Goal: Information Seeking & Learning: Learn about a topic

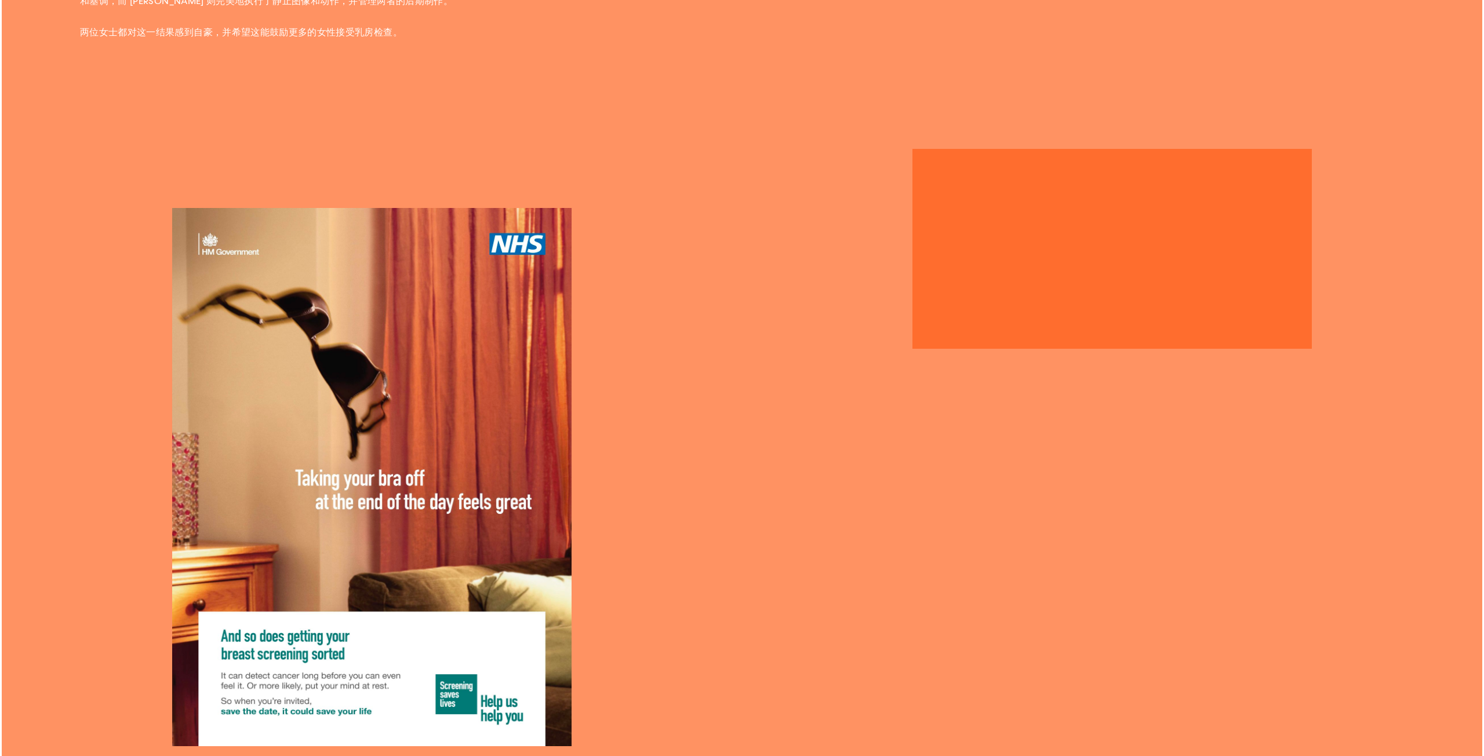
scroll to position [779, 0]
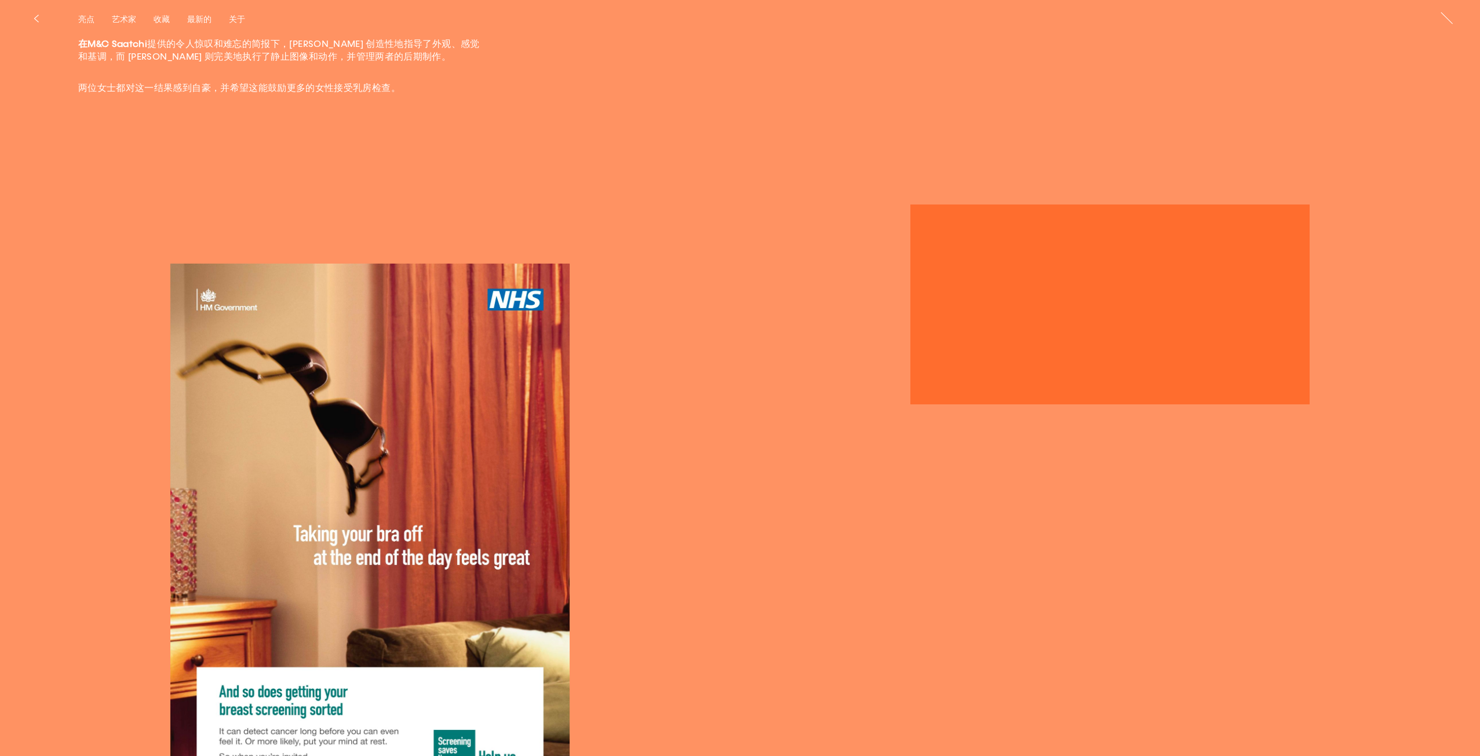
click at [384, 295] on img "button" at bounding box center [370, 533] width 400 height 538
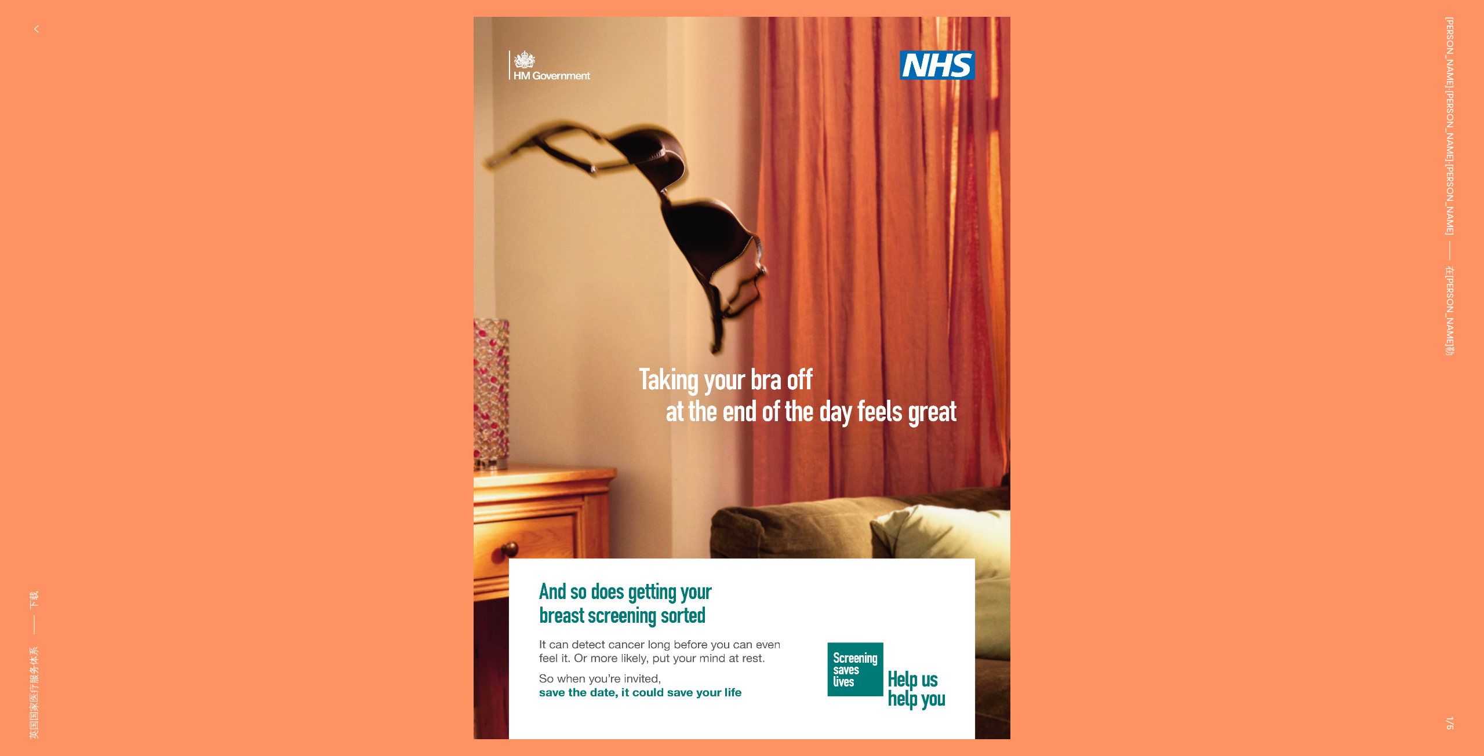
click at [1018, 209] on button at bounding box center [1113, 189] width 742 height 378
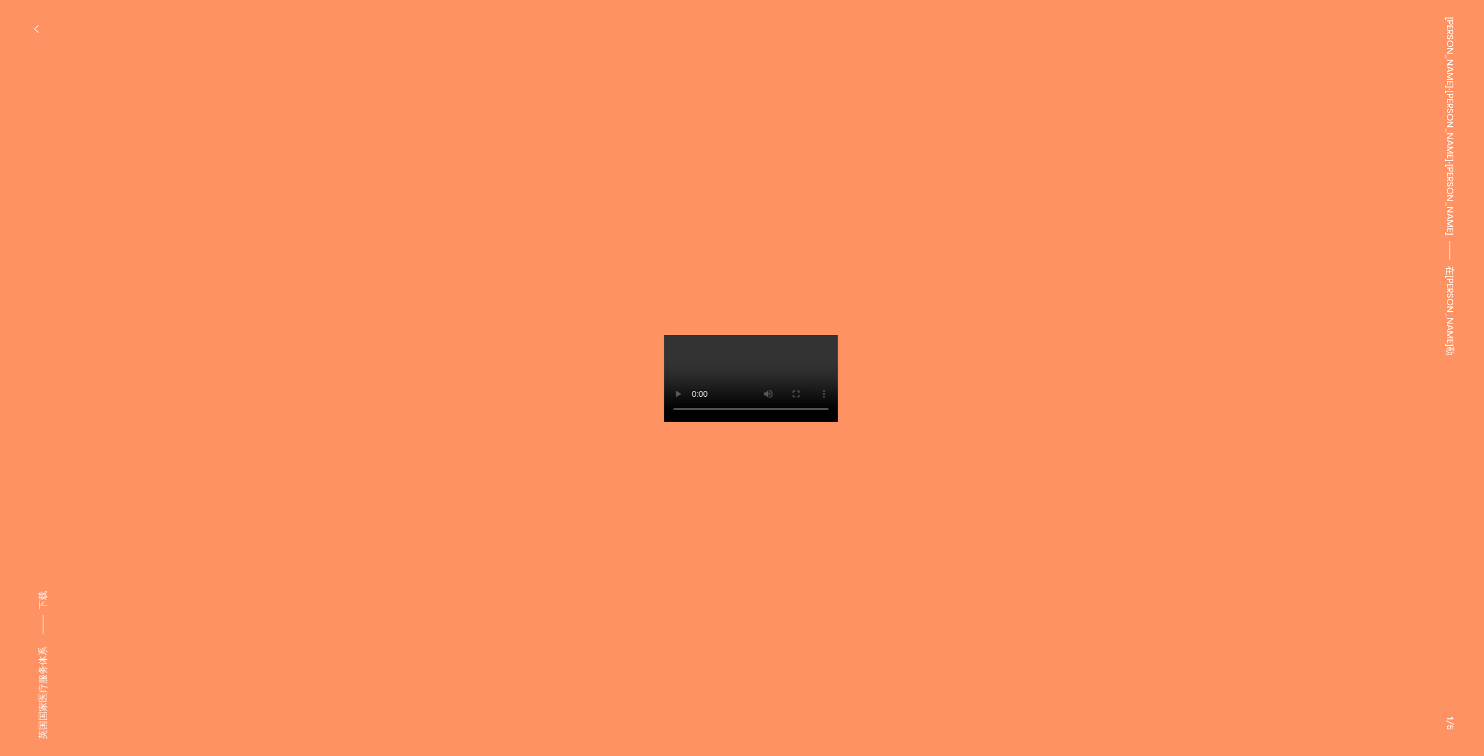
click at [979, 209] on button at bounding box center [1113, 189] width 742 height 378
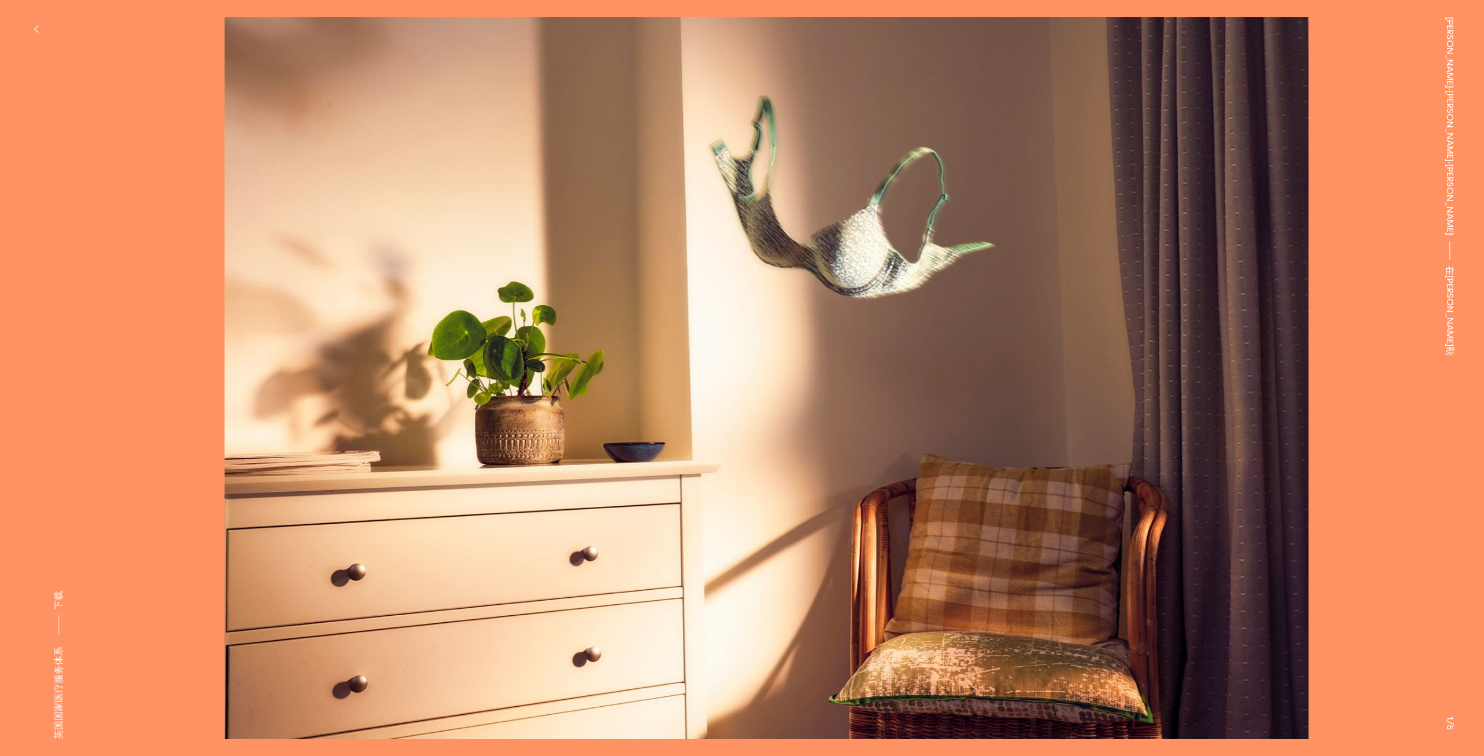
click at [911, 207] on button at bounding box center [1113, 189] width 742 height 378
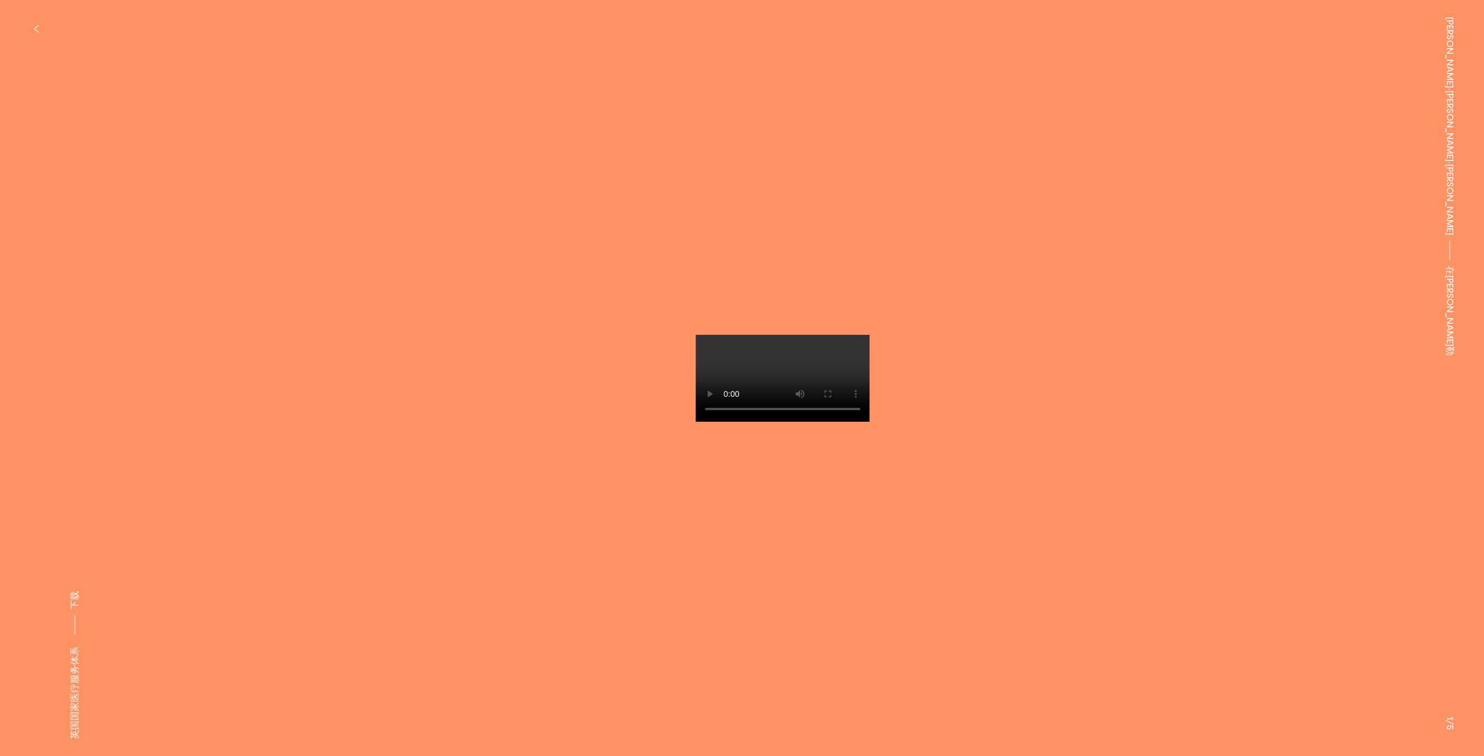
click at [877, 194] on button at bounding box center [1113, 189] width 742 height 378
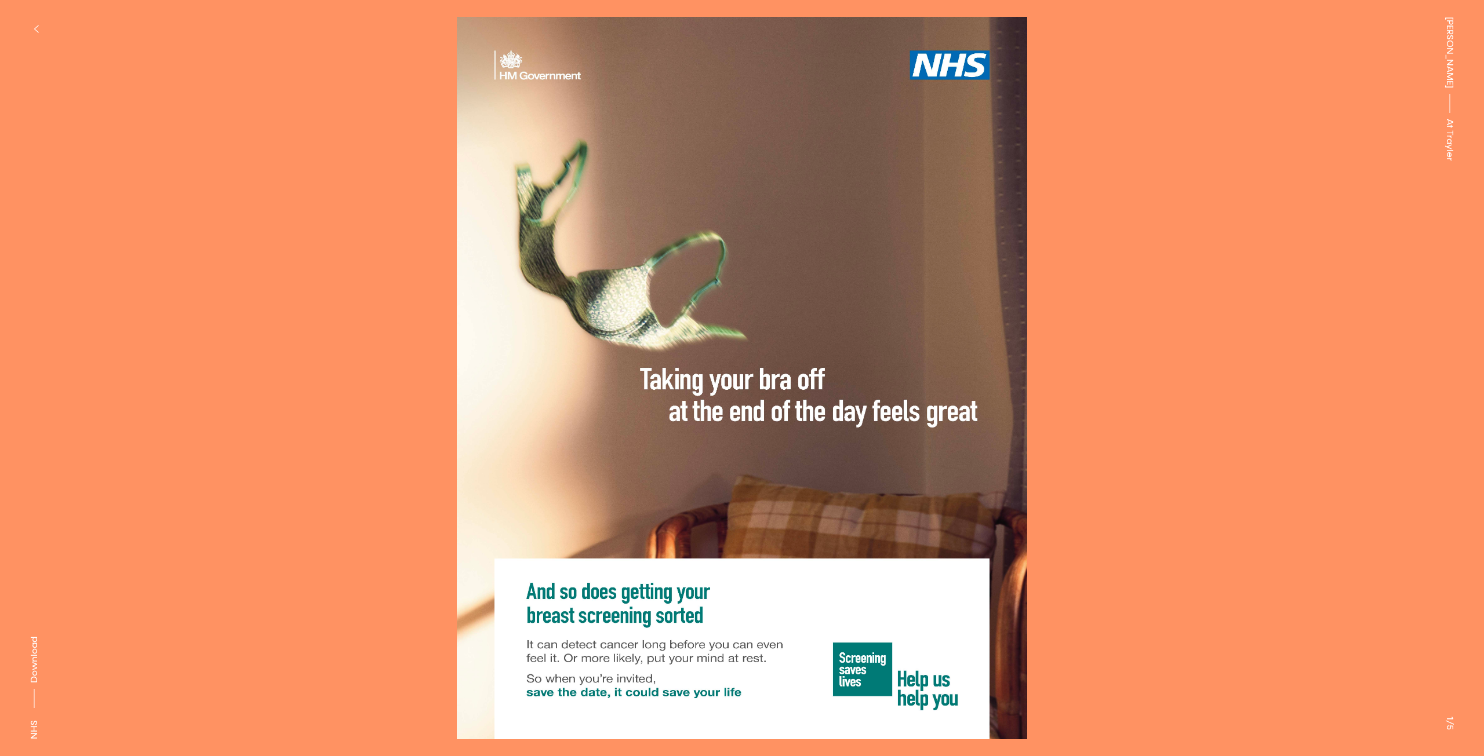
click at [37, 730] on div "NHS" at bounding box center [34, 729] width 14 height 19
click at [365, 374] on button at bounding box center [371, 189] width 742 height 378
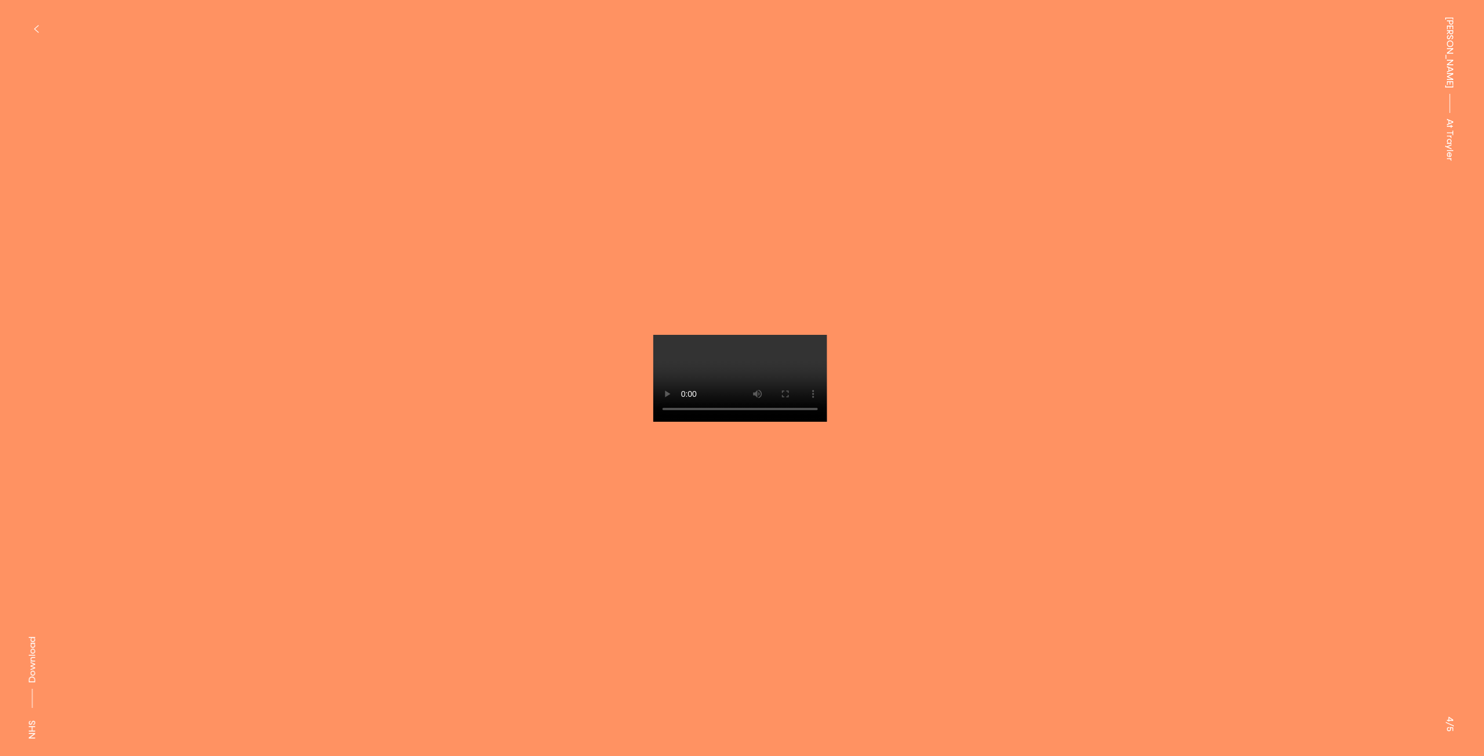
click at [653, 422] on video at bounding box center [740, 378] width 174 height 87
click at [478, 396] on div at bounding box center [741, 378] width 1368 height 723
click at [32, 32] on button "button" at bounding box center [35, 28] width 25 height 25
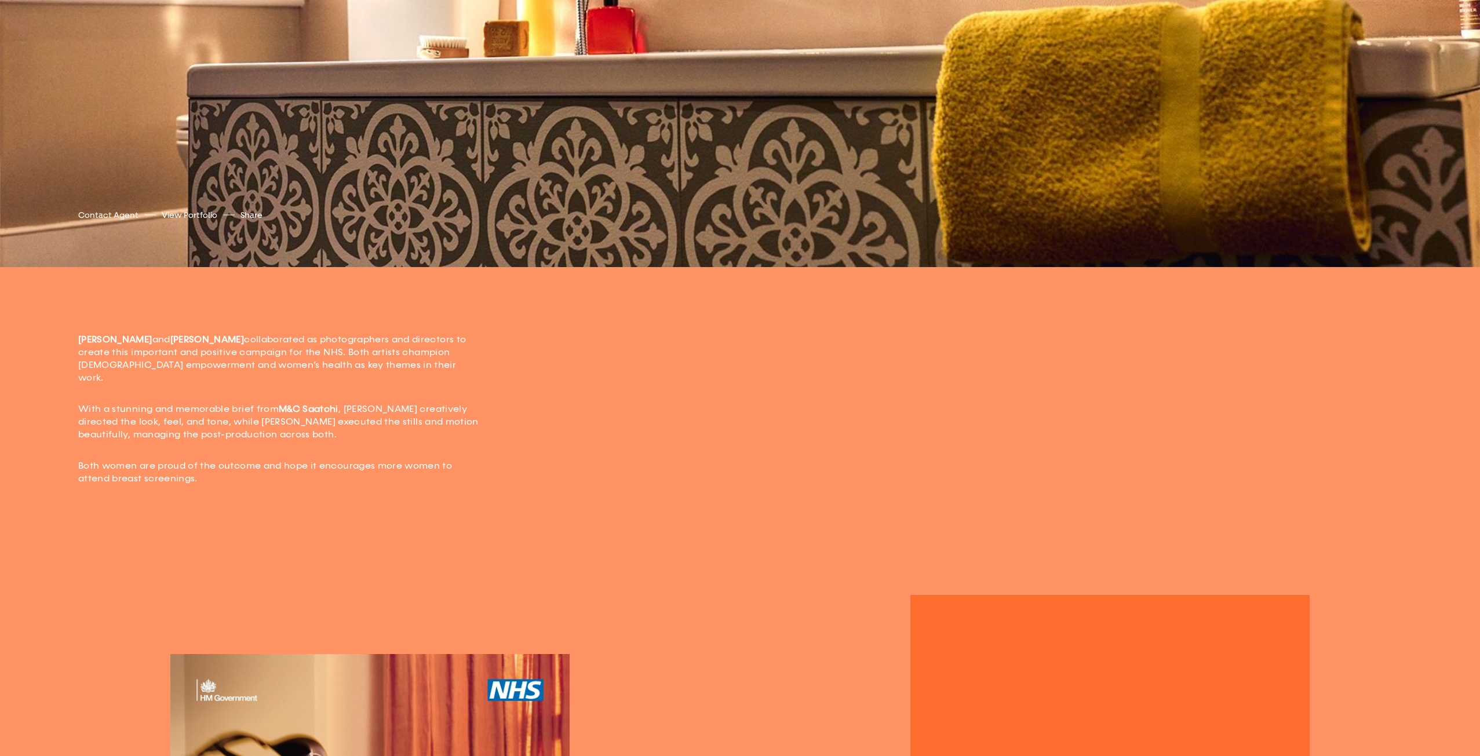
scroll to position [637, 0]
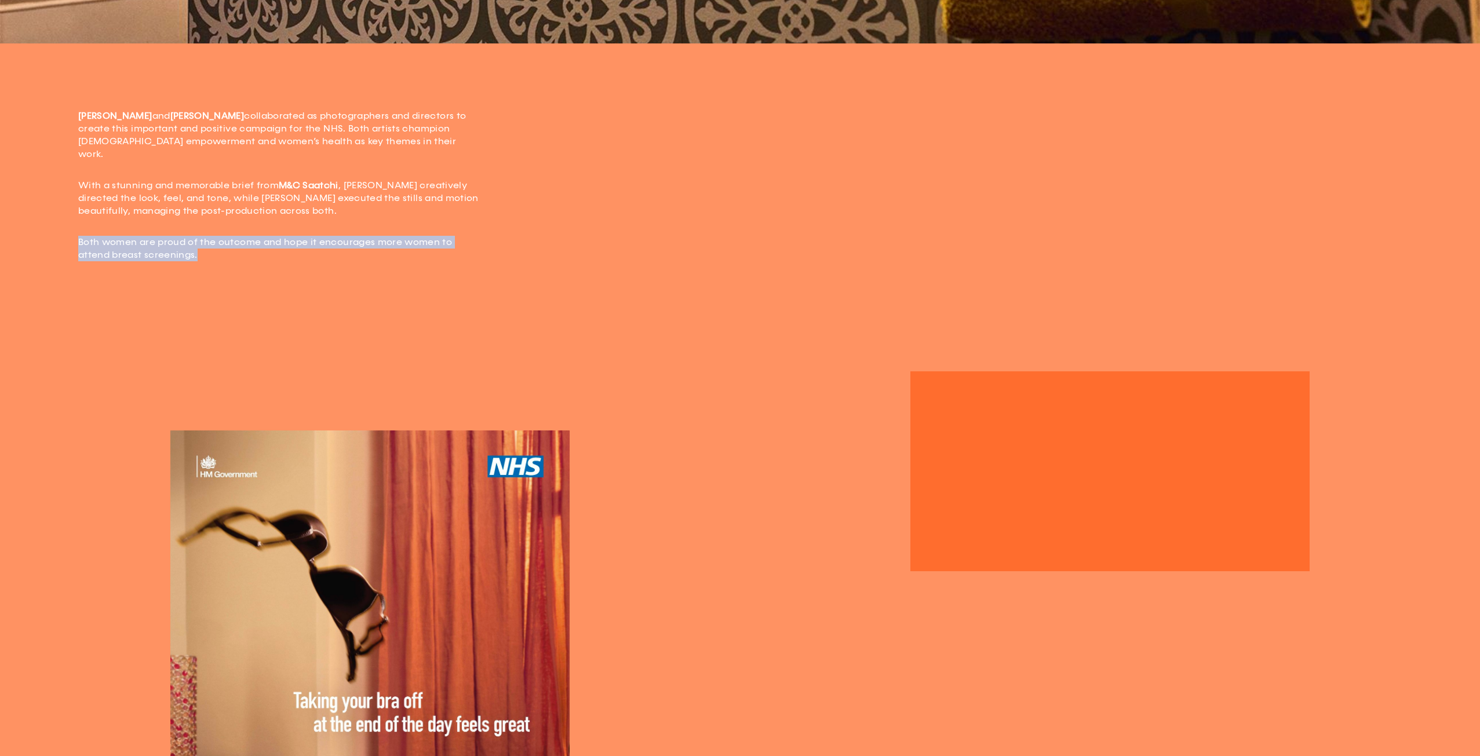
drag, startPoint x: 183, startPoint y: 236, endPoint x: 76, endPoint y: 234, distance: 106.7
click at [76, 234] on div "[PERSON_NAME] and [PERSON_NAME] collaborated as photographers and directors to …" at bounding box center [740, 204] width 1480 height 246
copy p "Both women are proud of the outcome and hope it encourages more women to attend…"
click at [99, 220] on div "[PERSON_NAME] and [PERSON_NAME] collaborated as photographers and directors to …" at bounding box center [281, 186] width 406 height 152
drag, startPoint x: 74, startPoint y: 119, endPoint x: 169, endPoint y: 122, distance: 95.1
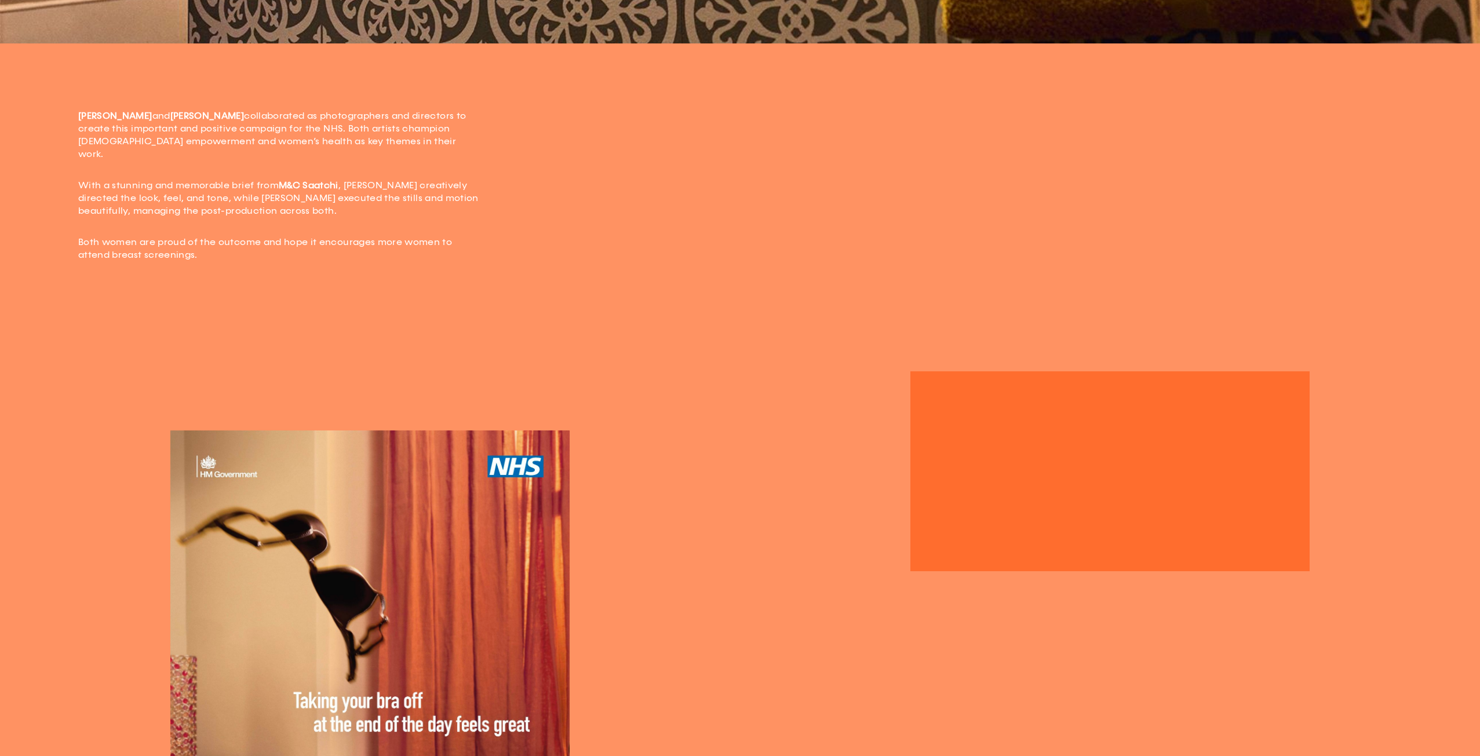
click at [169, 122] on div "[PERSON_NAME] and [PERSON_NAME] collaborated as photographers and directors to …" at bounding box center [740, 204] width 1480 height 246
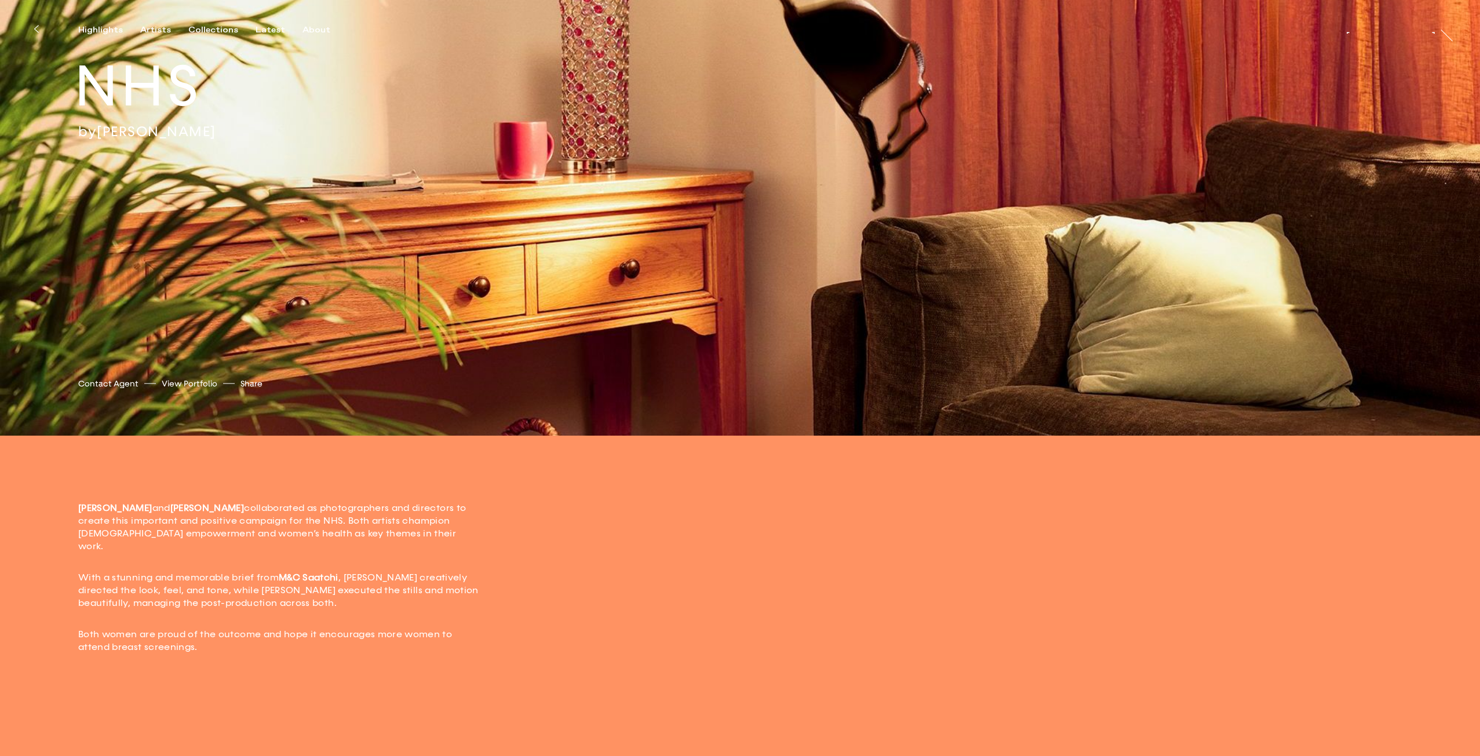
scroll to position [290, 0]
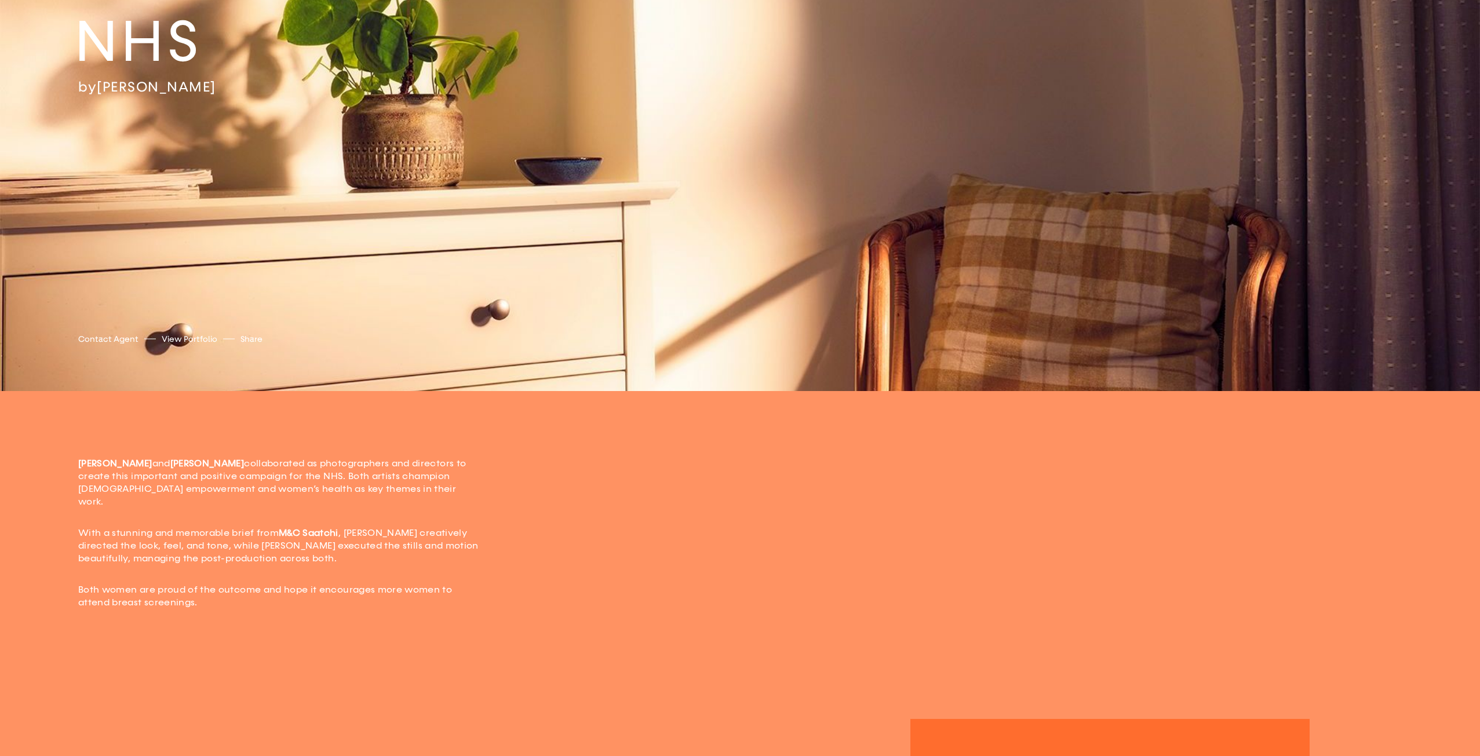
click at [397, 509] on div "[PERSON_NAME] and [PERSON_NAME] collaborated as photographers and directors to …" at bounding box center [281, 533] width 406 height 152
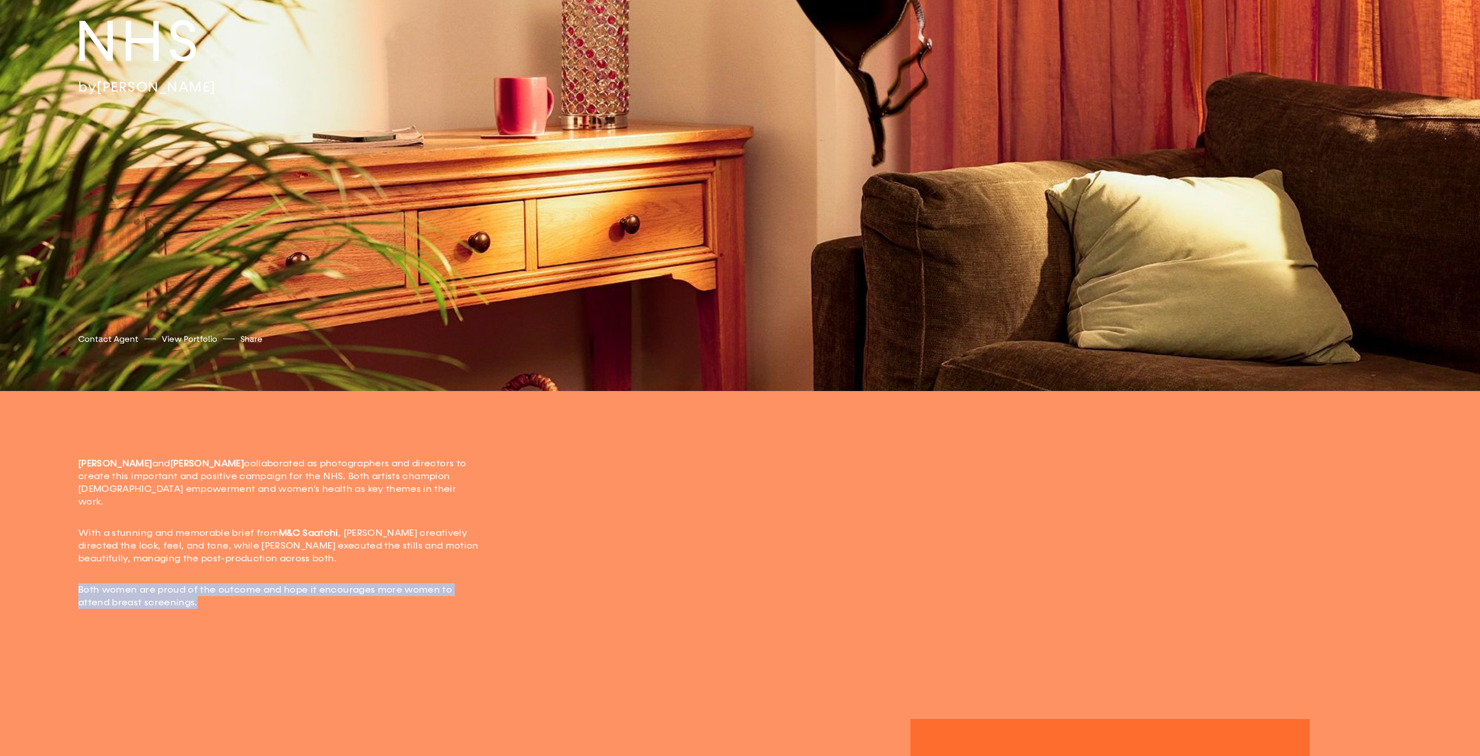
drag, startPoint x: 254, startPoint y: 592, endPoint x: 64, endPoint y: 568, distance: 191.1
click at [64, 568] on div "[PERSON_NAME] and [PERSON_NAME] collaborated as photographers and directors to …" at bounding box center [740, 552] width 1480 height 246
